Goal: Task Accomplishment & Management: Manage account settings

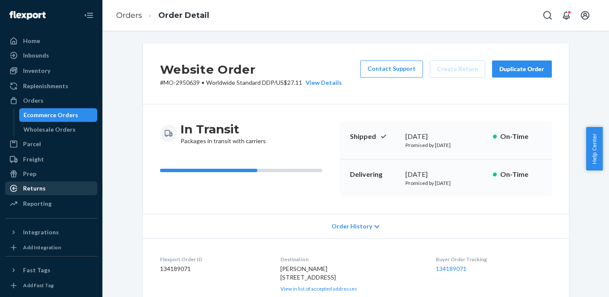
click at [41, 192] on div "Returns" at bounding box center [34, 188] width 23 height 9
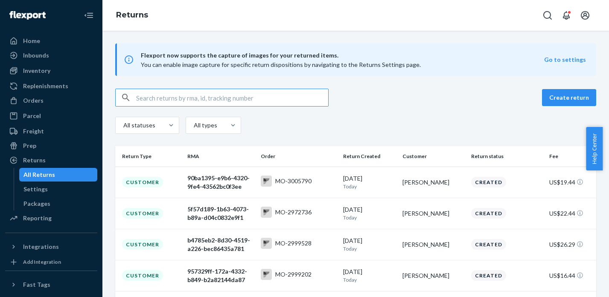
click at [179, 100] on input "text" at bounding box center [232, 97] width 192 height 17
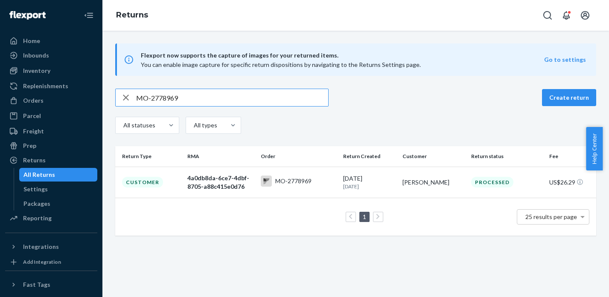
type input "MO-2778969"
click at [278, 167] on td "MO-2778969" at bounding box center [298, 182] width 82 height 31
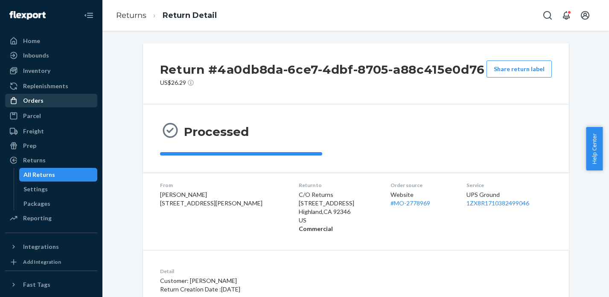
click at [42, 103] on div "Orders" at bounding box center [51, 101] width 90 height 12
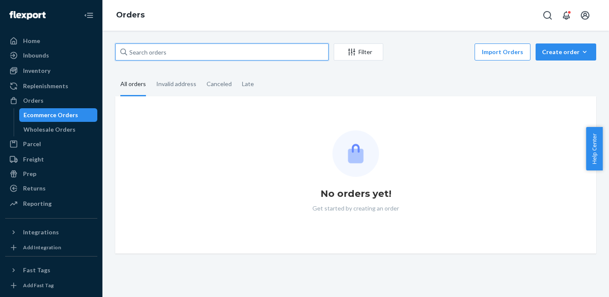
click at [147, 52] on input "text" at bounding box center [221, 52] width 213 height 17
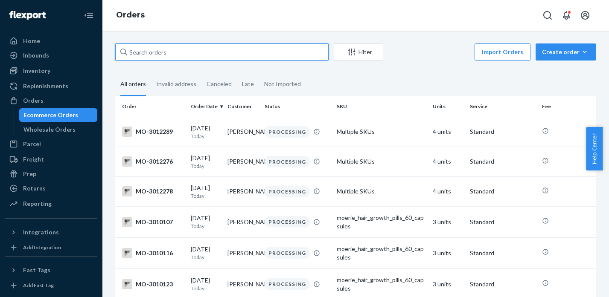
paste input "MO-2976293"
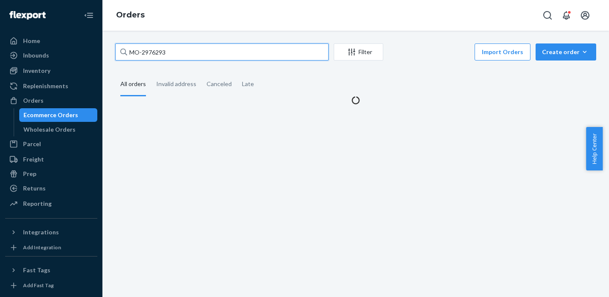
type input "MO-2976293"
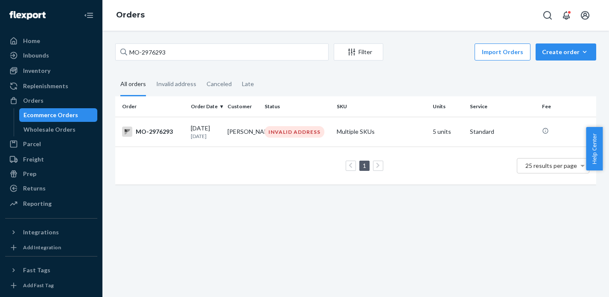
click at [292, 128] on div "INVALID ADDRESS" at bounding box center [295, 132] width 60 height 12
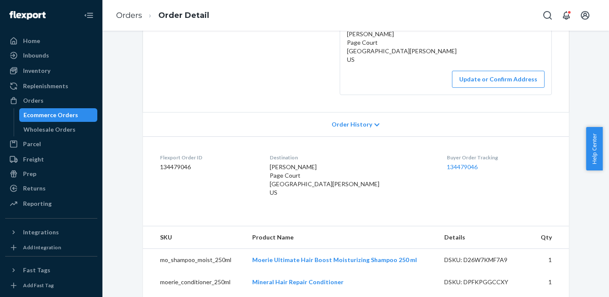
scroll to position [197, 0]
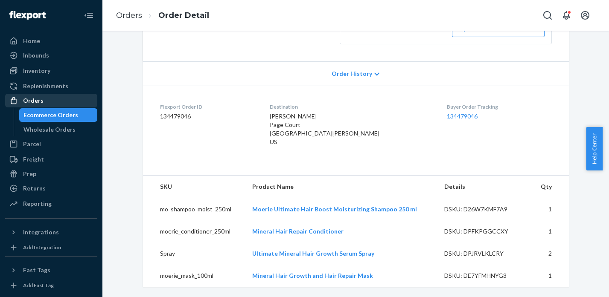
click at [34, 105] on div "Orders" at bounding box center [33, 100] width 20 height 9
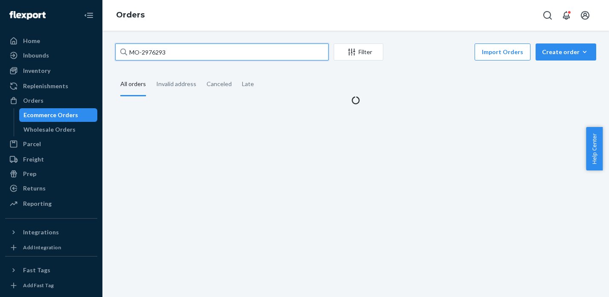
drag, startPoint x: 180, startPoint y: 54, endPoint x: 116, endPoint y: 52, distance: 63.2
click at [116, 52] on input "MO-2976293" at bounding box center [221, 52] width 213 height 17
paste input "MO-2986098"
type input "MO-2986098"
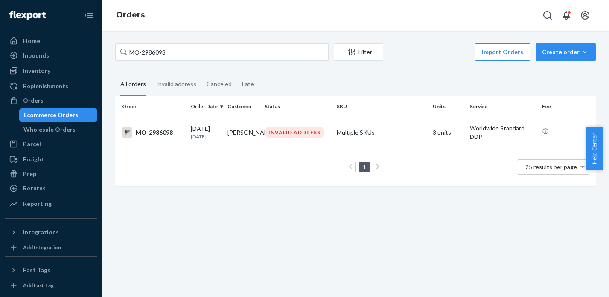
click at [263, 129] on div "INVALID ADDRESS" at bounding box center [297, 133] width 69 height 12
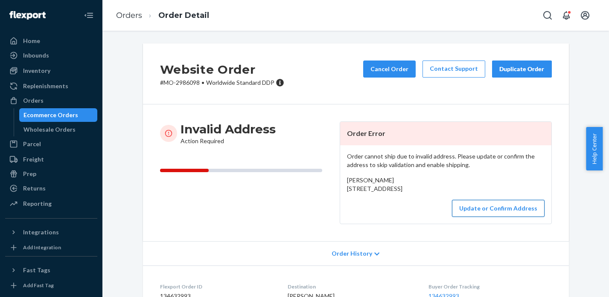
click at [500, 217] on button "Update or Confirm Address" at bounding box center [498, 208] width 93 height 17
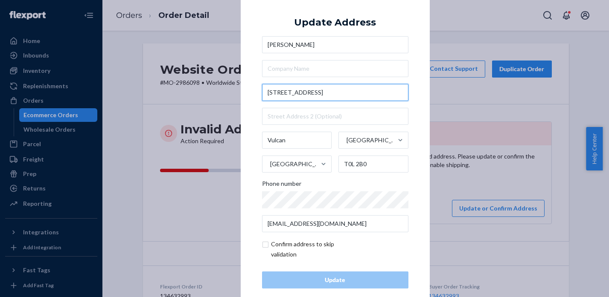
click at [279, 93] on input "[STREET_ADDRESS]" at bounding box center [335, 92] width 146 height 17
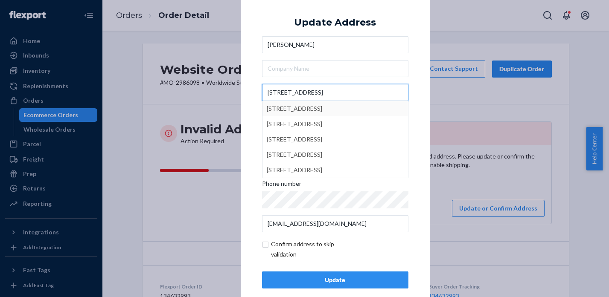
type input "[STREET_ADDRESS]"
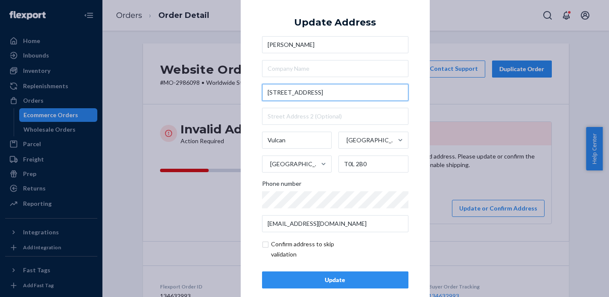
drag, startPoint x: 324, startPoint y: 94, endPoint x: 249, endPoint y: 94, distance: 75.1
click at [249, 94] on div "× Update Address [PERSON_NAME] [STREET_ADDRESS] Phone number [EMAIL_ADDRESS][DO…" at bounding box center [335, 148] width 189 height 323
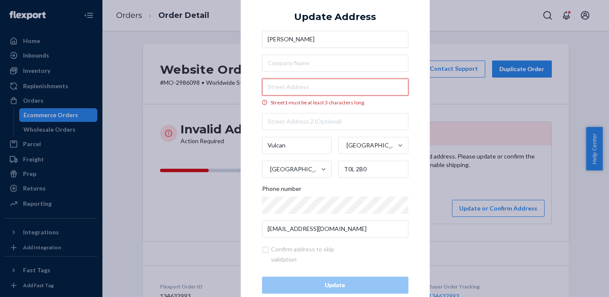
paste input "[STREET_ADDRESS]"
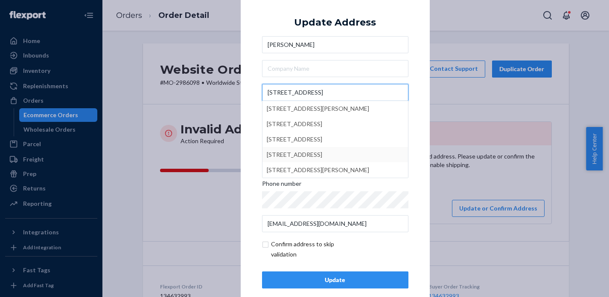
type input "[STREET_ADDRESS]"
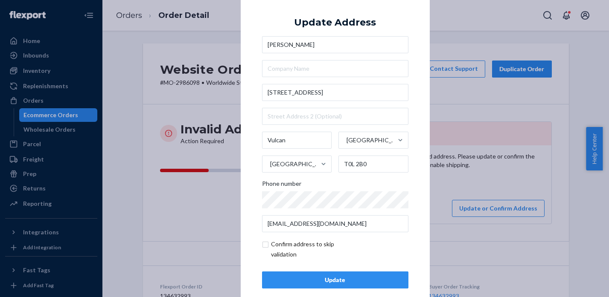
click at [410, 156] on div "× Update Address [PERSON_NAME] [STREET_ADDRESS] Phone number [EMAIL_ADDRESS][DO…" at bounding box center [335, 148] width 189 height 323
click at [266, 249] on input "checkbox" at bounding box center [311, 249] width 99 height 20
checkbox input "true"
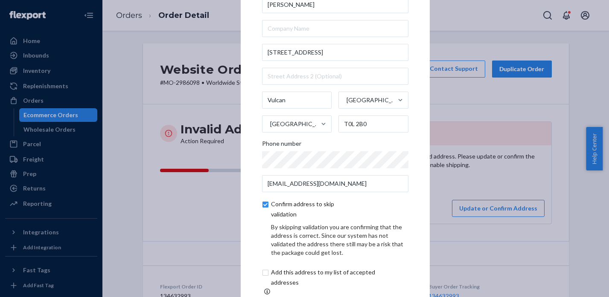
click at [263, 276] on input "checkbox" at bounding box center [333, 278] width 142 height 20
checkbox input "true"
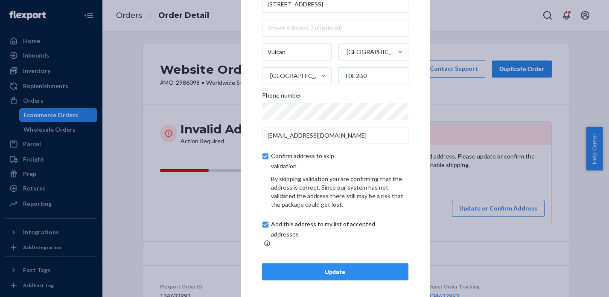
click at [339, 271] on div "Update" at bounding box center [335, 272] width 132 height 9
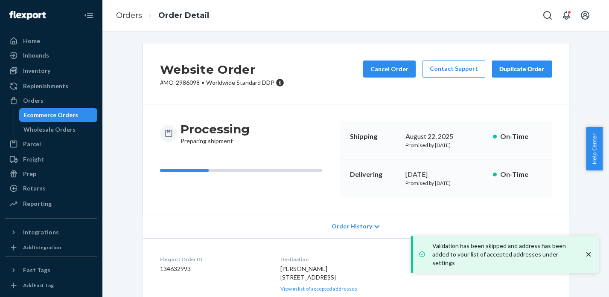
scroll to position [79, 0]
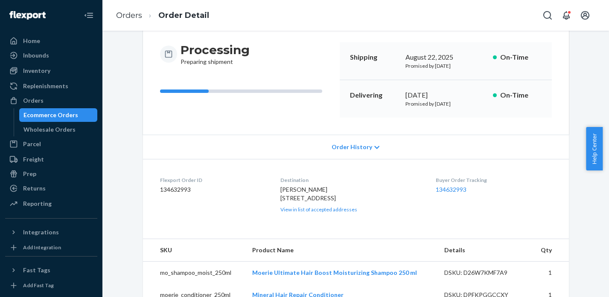
drag, startPoint x: 276, startPoint y: 199, endPoint x: 292, endPoint y: 213, distance: 21.2
click at [292, 213] on dl "Flexport Order ID 134632993 Destination [PERSON_NAME] [STREET_ADDRESS] CA View …" at bounding box center [356, 194] width 426 height 71
copy span "[STREET_ADDRESS]"
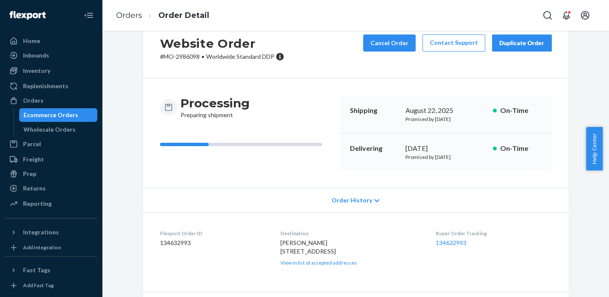
scroll to position [0, 0]
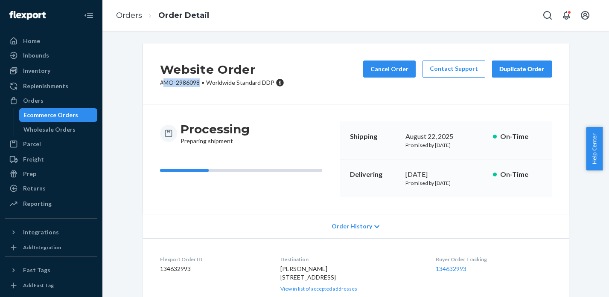
drag, startPoint x: 196, startPoint y: 83, endPoint x: 163, endPoint y: 81, distance: 33.3
click at [163, 81] on p "# MO-2986098 • Worldwide Standard DDP" at bounding box center [222, 83] width 124 height 9
copy p "MO-2986098"
click at [36, 184] on div "Returns" at bounding box center [34, 188] width 23 height 9
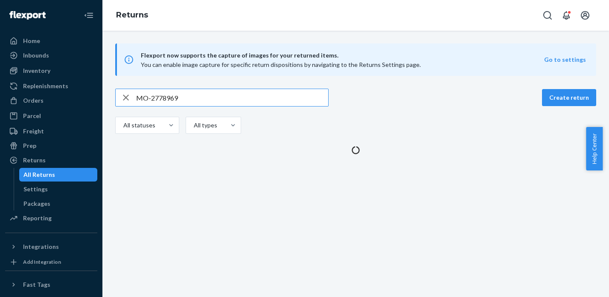
click at [154, 101] on input "MO-2778969" at bounding box center [232, 97] width 192 height 17
type input "MO-2767302"
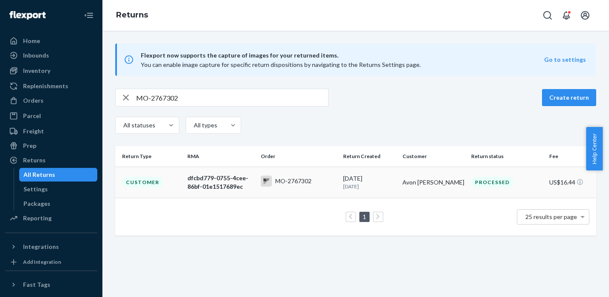
click at [276, 183] on div "MO-2767302" at bounding box center [293, 181] width 36 height 9
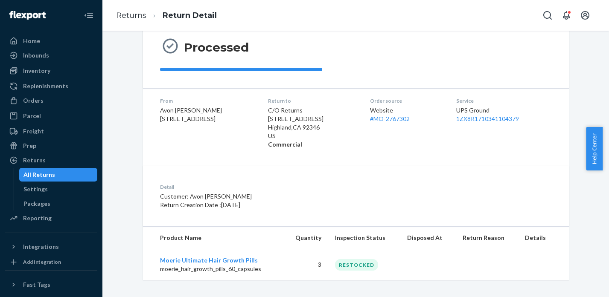
scroll to position [89, 0]
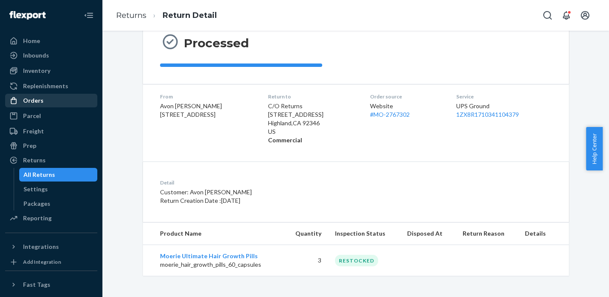
click at [34, 102] on div "Orders" at bounding box center [33, 100] width 20 height 9
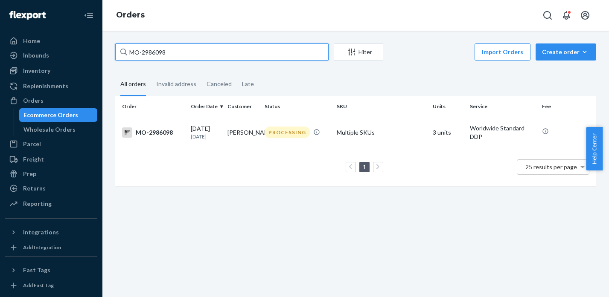
drag, startPoint x: 177, startPoint y: 54, endPoint x: 129, endPoint y: 52, distance: 48.3
click at [129, 52] on input "MO-2986098" at bounding box center [221, 52] width 213 height 17
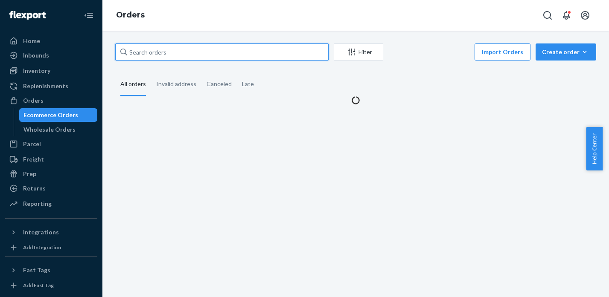
paste input "MO-2976293"
type input "MO-2976293"
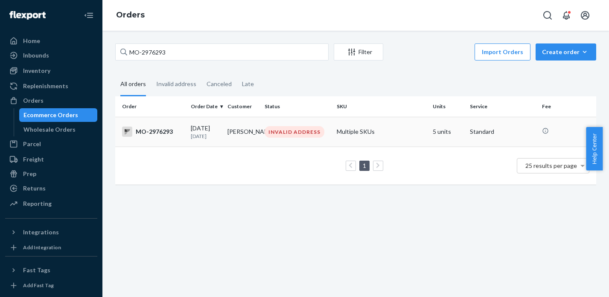
click at [300, 134] on div "INVALID ADDRESS" at bounding box center [295, 132] width 60 height 12
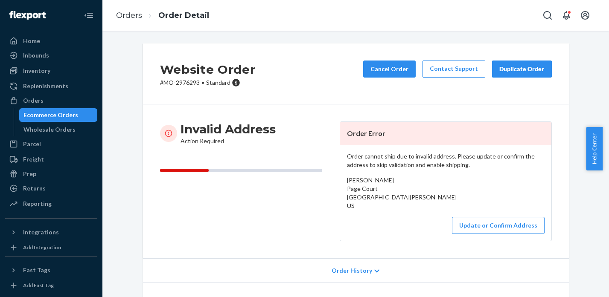
click at [187, 80] on p "# MO-2976293 • Standard" at bounding box center [208, 83] width 96 height 9
copy p "2976293"
click at [398, 70] on button "Cancel Order" at bounding box center [389, 69] width 52 height 17
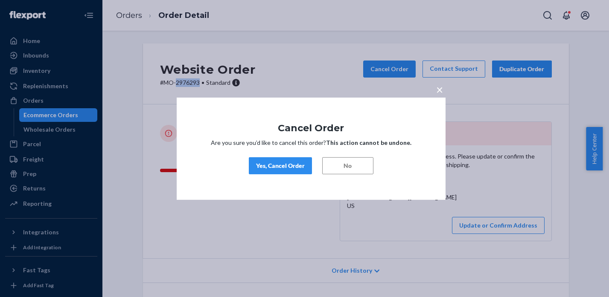
click at [270, 168] on div "Yes, Cancel Order" at bounding box center [280, 166] width 49 height 9
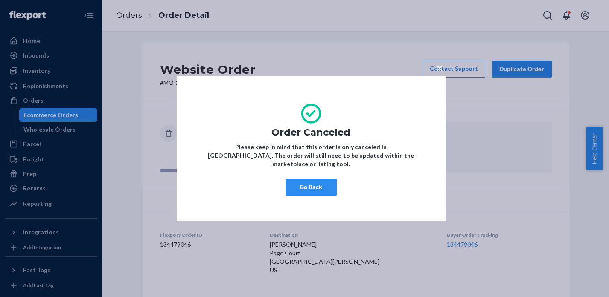
click at [439, 73] on span "×" at bounding box center [439, 68] width 7 height 15
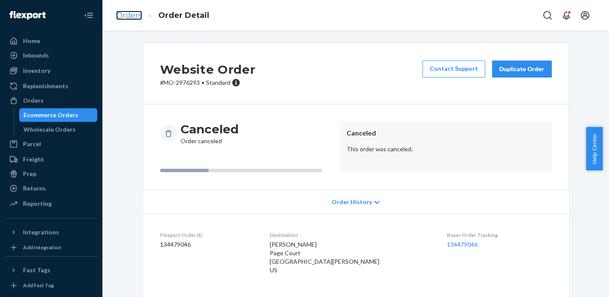
click at [130, 14] on link "Orders" at bounding box center [129, 15] width 26 height 9
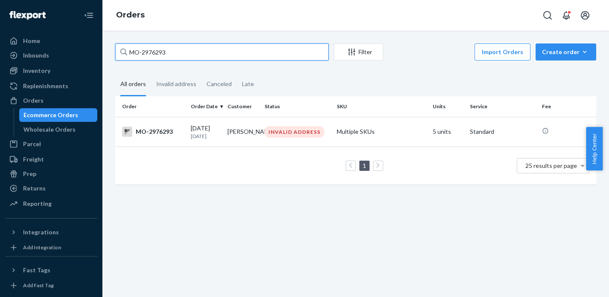
drag, startPoint x: 178, startPoint y: 54, endPoint x: 132, endPoint y: 52, distance: 46.5
click at [132, 52] on input "MO-2976293" at bounding box center [221, 52] width 213 height 17
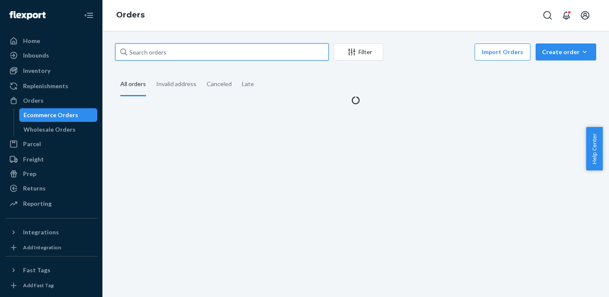
paste input "MO-2955677"
type input "MO-2955677"
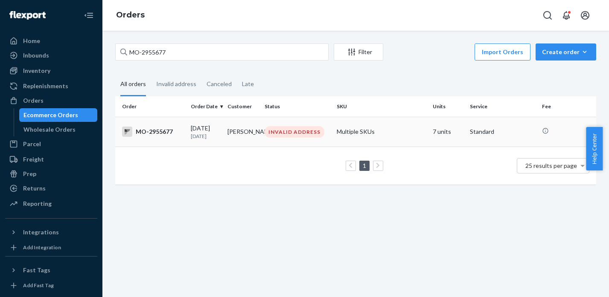
click at [295, 138] on div "INVALID ADDRESS" at bounding box center [295, 132] width 60 height 12
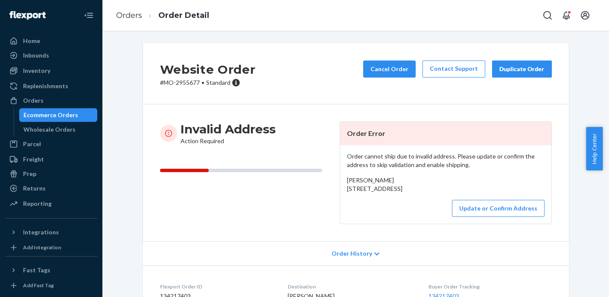
click at [187, 83] on p "# MO-2955677 • Standard" at bounding box center [208, 83] width 96 height 9
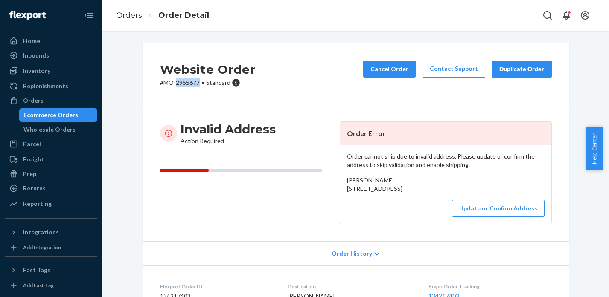
copy p "2955677"
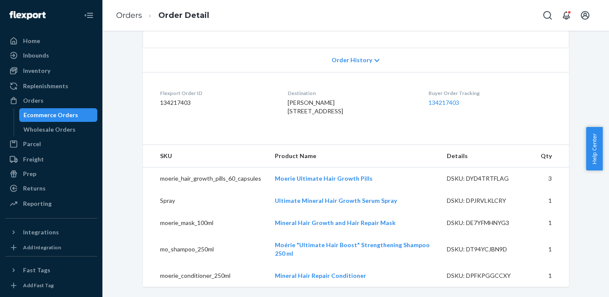
scroll to position [228, 0]
